Goal: Information Seeking & Learning: Learn about a topic

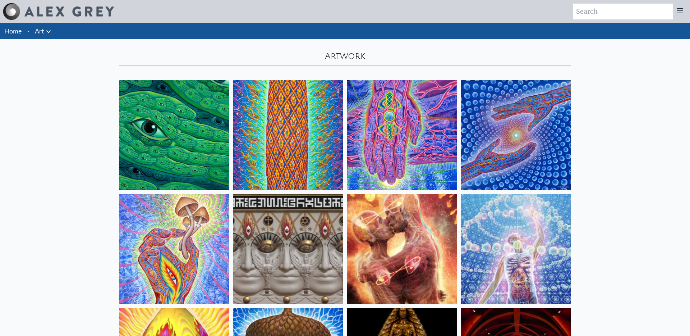
scroll to position [132, 0]
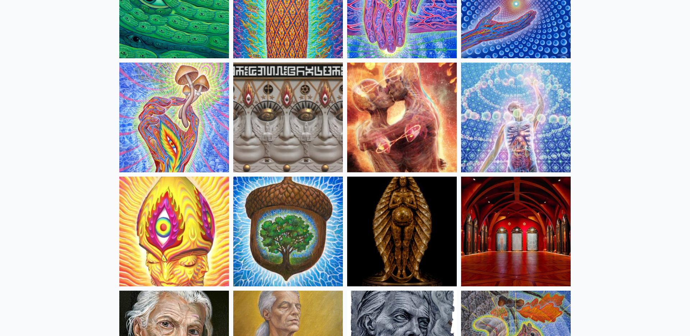
click at [138, 172] on img at bounding box center [174, 118] width 110 height 110
click at [434, 286] on img at bounding box center [402, 232] width 110 height 110
click at [281, 172] on img at bounding box center [288, 118] width 110 height 110
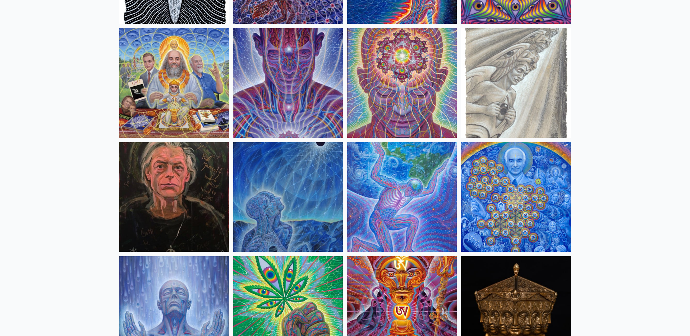
scroll to position [851, 0]
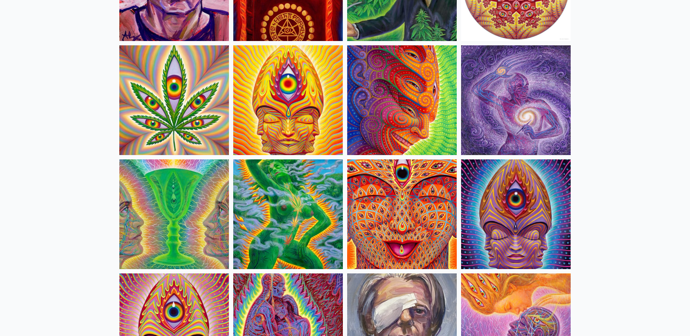
scroll to position [1291, 0]
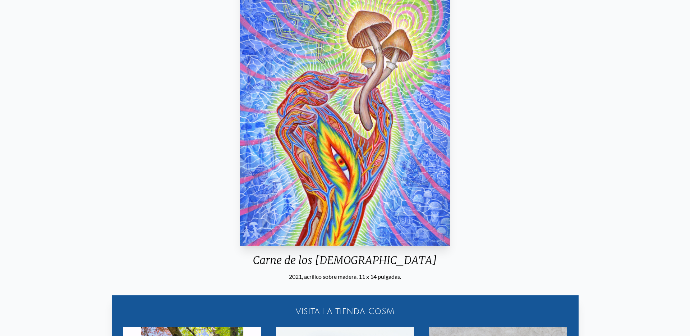
scroll to position [92, 0]
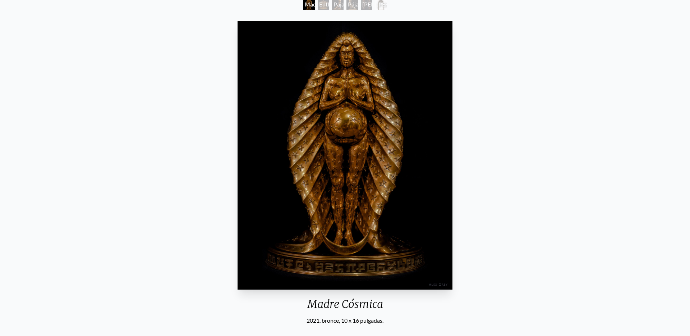
scroll to position [46, 0]
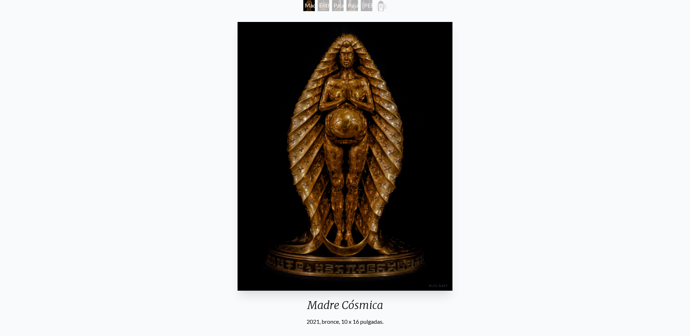
click at [320, 11] on div "Entheurn" at bounding box center [324, 6] width 12 height 12
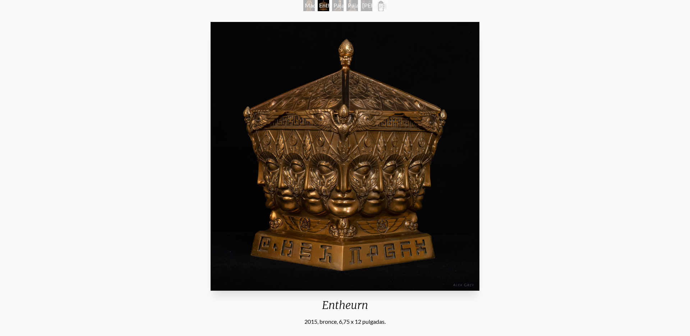
click at [305, 17] on font "Madre Cósmica" at bounding box center [315, 9] width 21 height 15
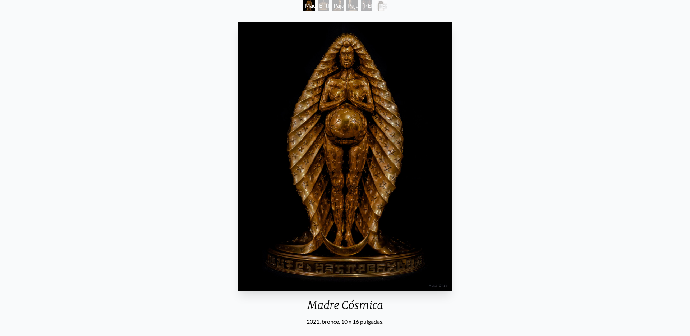
click at [339, 17] on font "Pájaro del alma" at bounding box center [342, 14] width 16 height 24
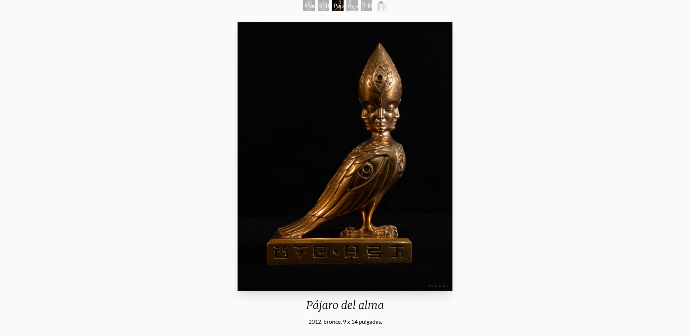
click at [362, 22] on font "Puertas de Adán y Eva" at bounding box center [384, 14] width 45 height 24
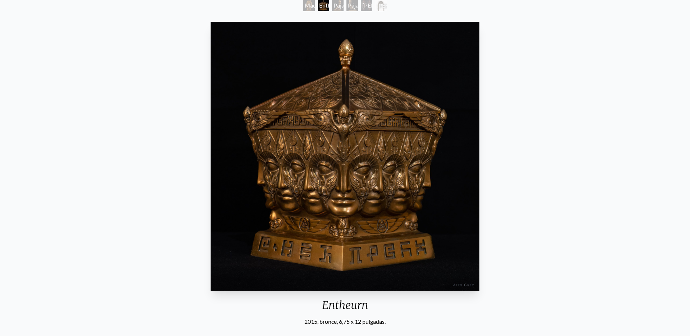
click at [26, 75] on div "Entheurn 2015, bronce, 6,75 x 12 pulgadas. Visita la tienda CoSM" at bounding box center [345, 198] width 679 height 358
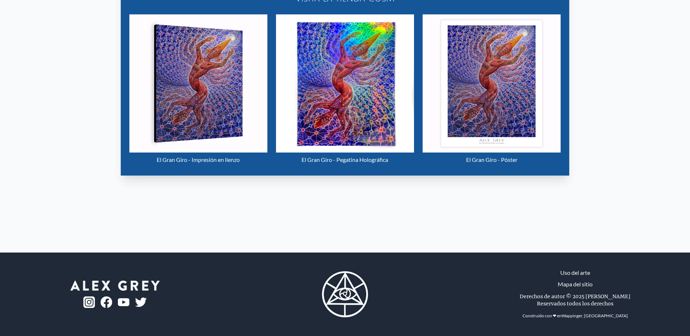
scroll to position [439, 0]
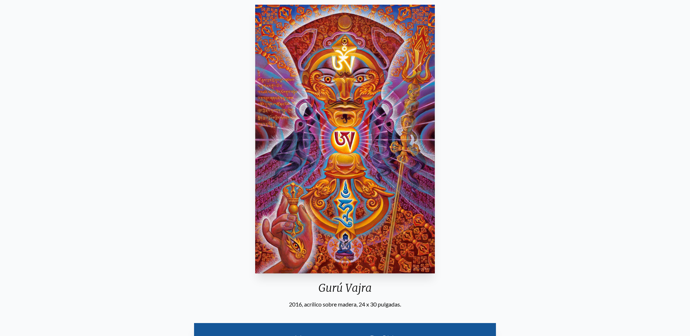
scroll to position [54, 0]
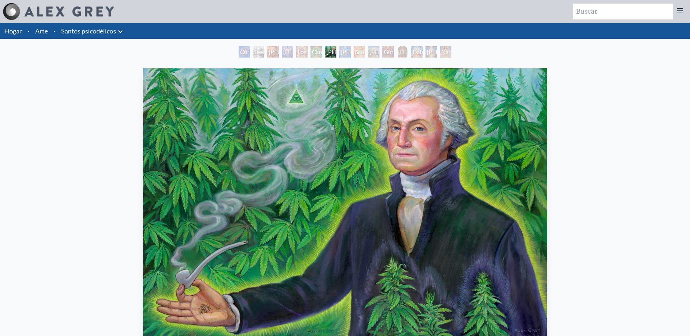
click at [41, 127] on div "[PERSON_NAME][US_STATE] - Cultivador de cáñamo 2015, óleo sobre [PERSON_NAME], …" at bounding box center [345, 244] width 679 height 358
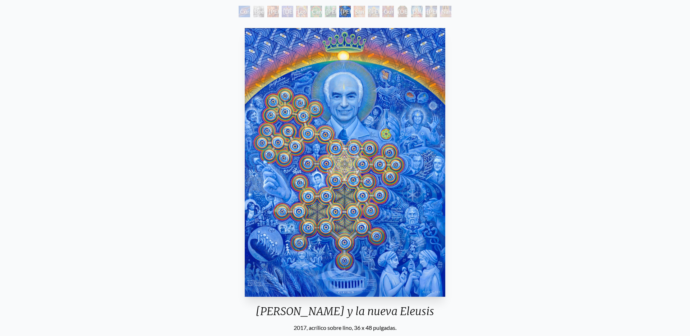
scroll to position [45, 0]
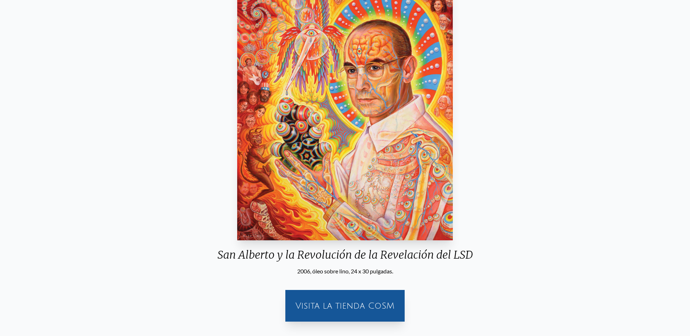
scroll to position [96, 0]
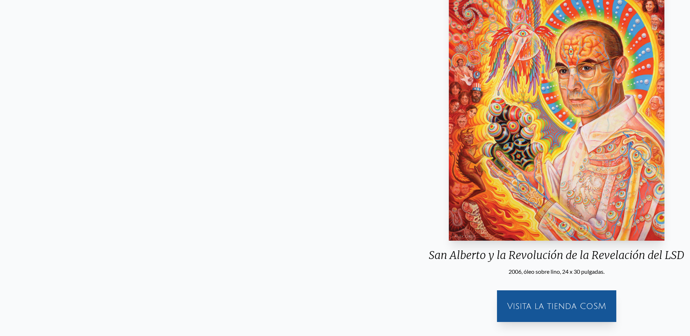
click at [429, 262] on font "San Alberto y la Revolución de la Revelación del LSD" at bounding box center [557, 255] width 256 height 14
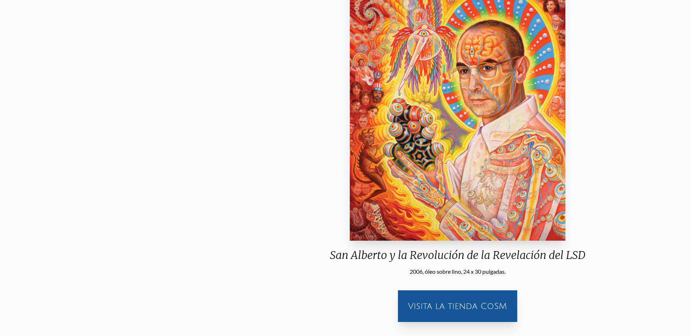
click at [460, 262] on font "San Alberto y la Revolución de la Revelación del LSD" at bounding box center [458, 255] width 256 height 14
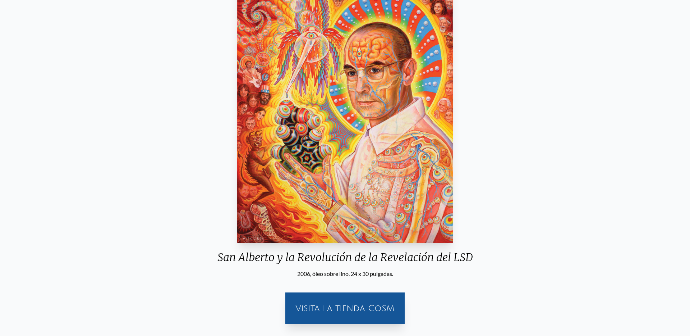
scroll to position [94, 0]
click at [479, 233] on div "San [PERSON_NAME] y la Revolución de la Revelación del LSD 2006, óleo sobre [PE…" at bounding box center [345, 125] width 267 height 307
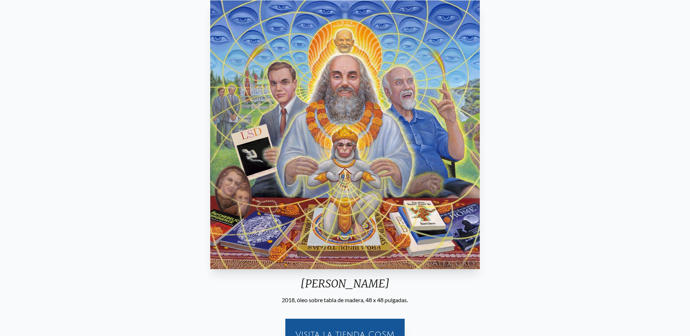
scroll to position [68, 0]
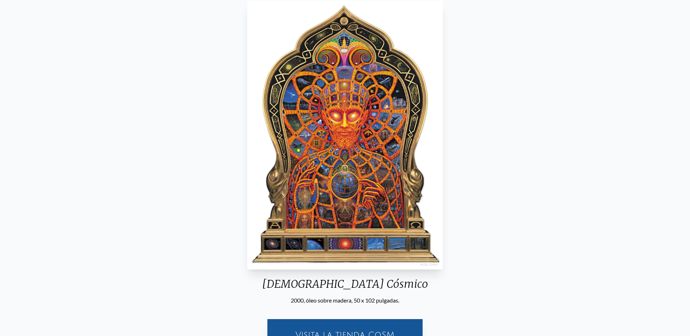
click at [363, 176] on img "12 / 15" at bounding box center [345, 135] width 196 height 269
click at [344, 193] on img "12 / 15" at bounding box center [345, 135] width 196 height 269
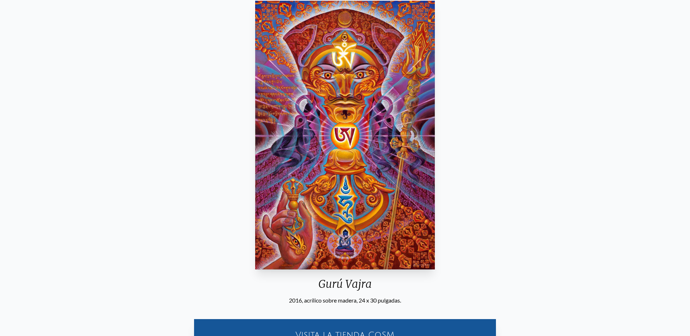
click at [344, 193] on img "11 / 15" at bounding box center [344, 135] width 179 height 269
click at [468, 195] on div "Gurú Vajra 2016, acrílico sobre madera, 24 x 30 pulgadas. Visita la tienda CoSM…" at bounding box center [345, 257] width 679 height 519
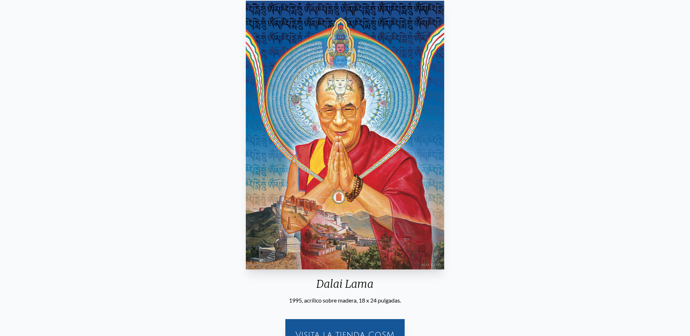
scroll to position [68, 0]
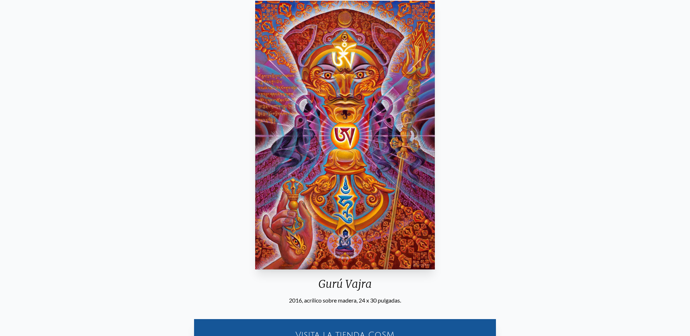
scroll to position [68, 0]
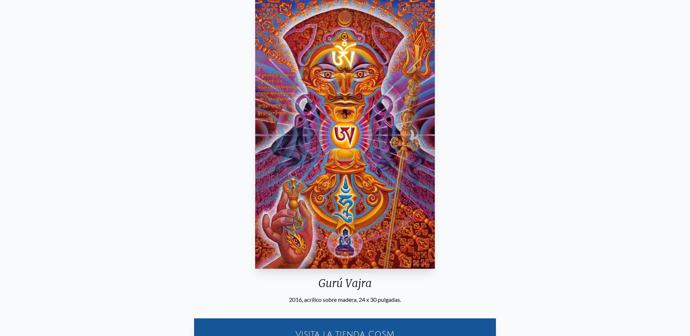
click at [648, 122] on div "Gurú Vajra 2016, acrílico sobre madera, 24 x 30 pulgadas. Visita la tienda CoSM…" at bounding box center [345, 256] width 679 height 519
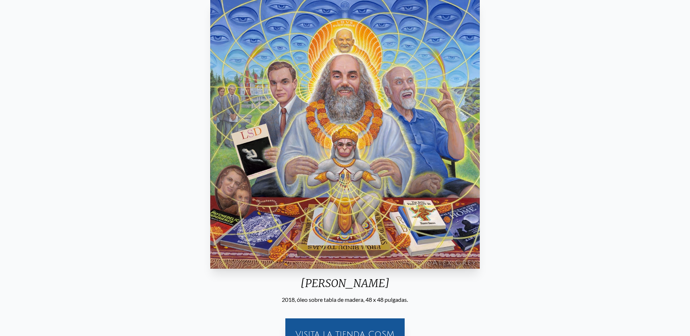
scroll to position [68, 0]
